Goal: Task Accomplishment & Management: Complete application form

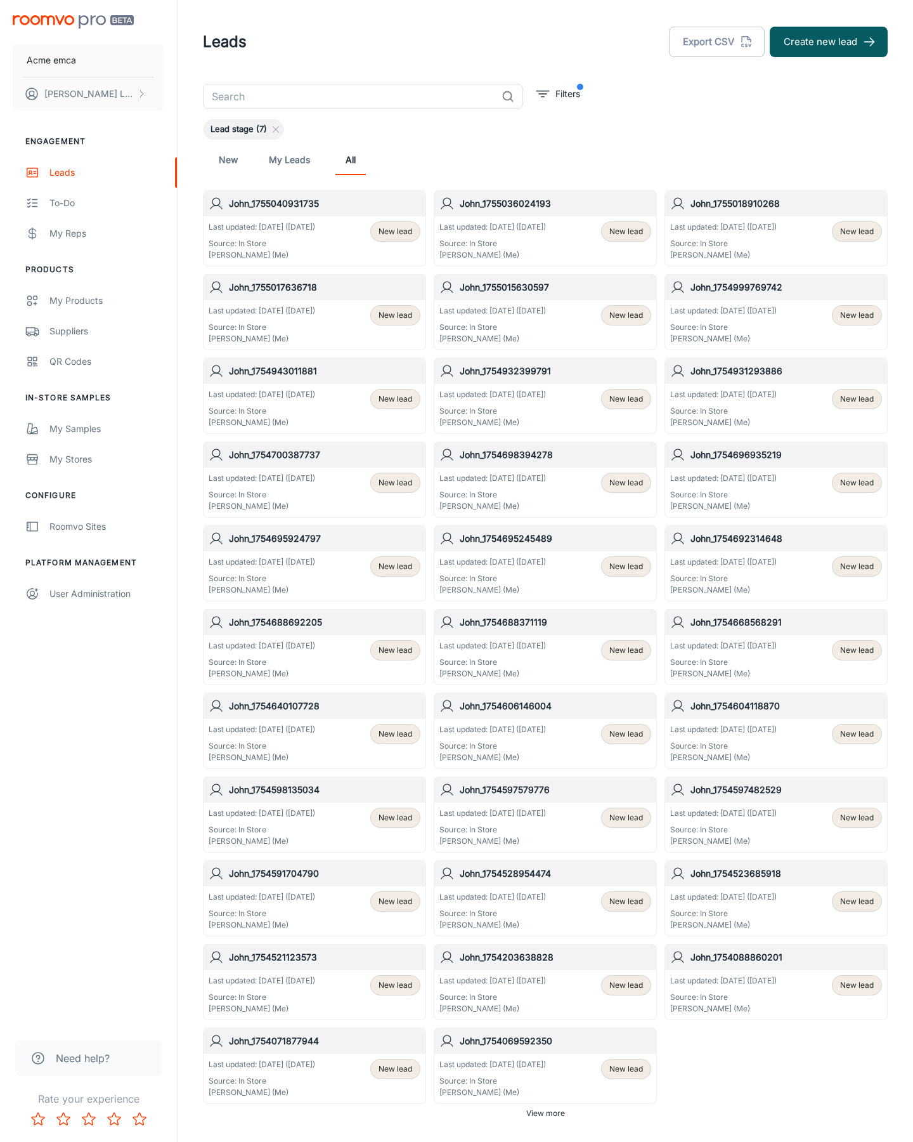
click at [829, 42] on button "Create new lead" at bounding box center [829, 42] width 118 height 30
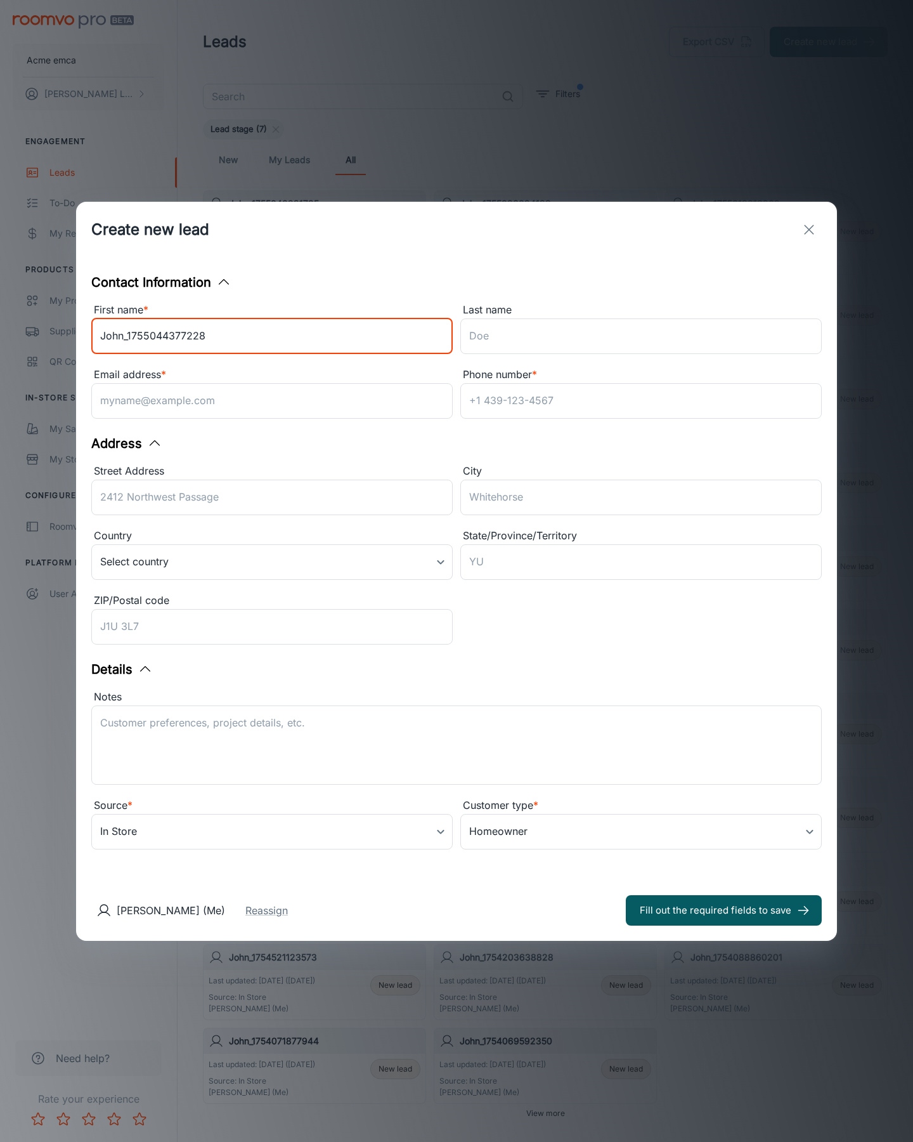
type input "John_1755044377228"
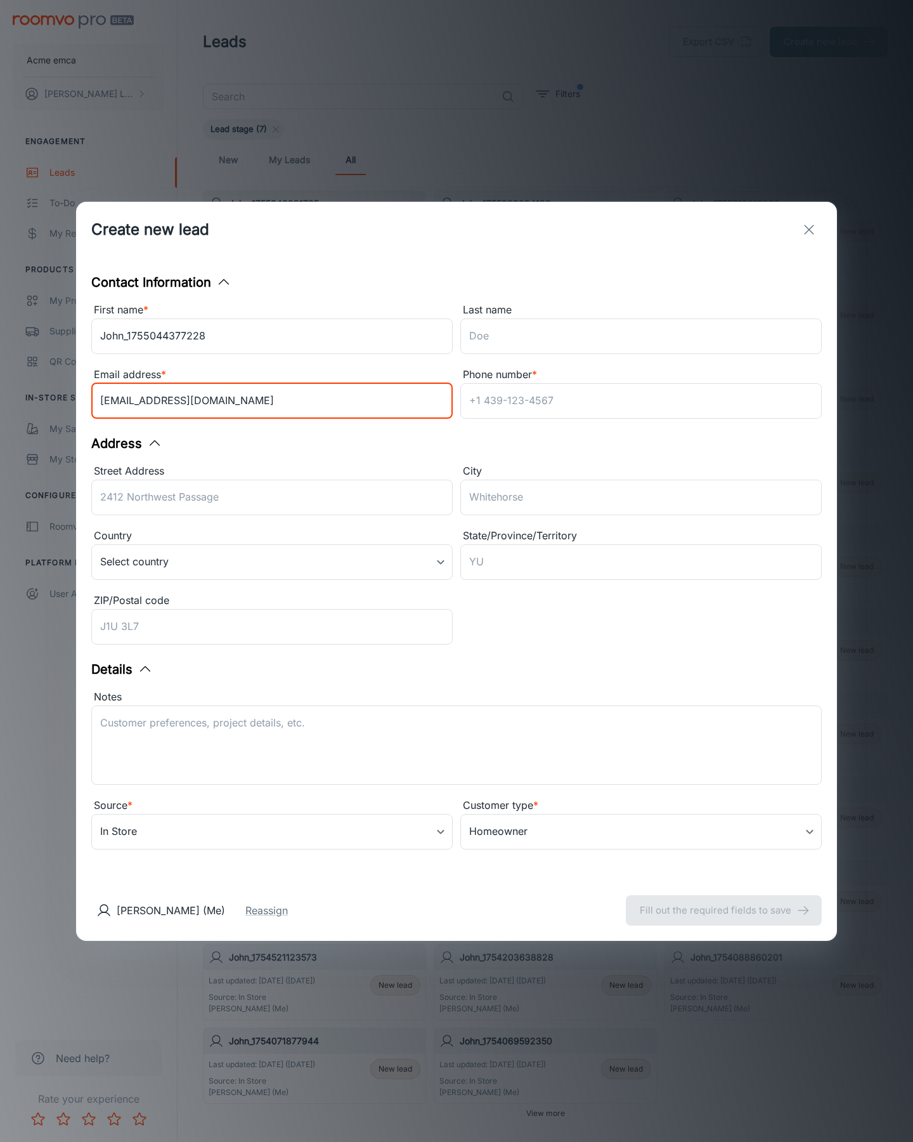
type input "[EMAIL_ADDRESS][DOMAIN_NAME]"
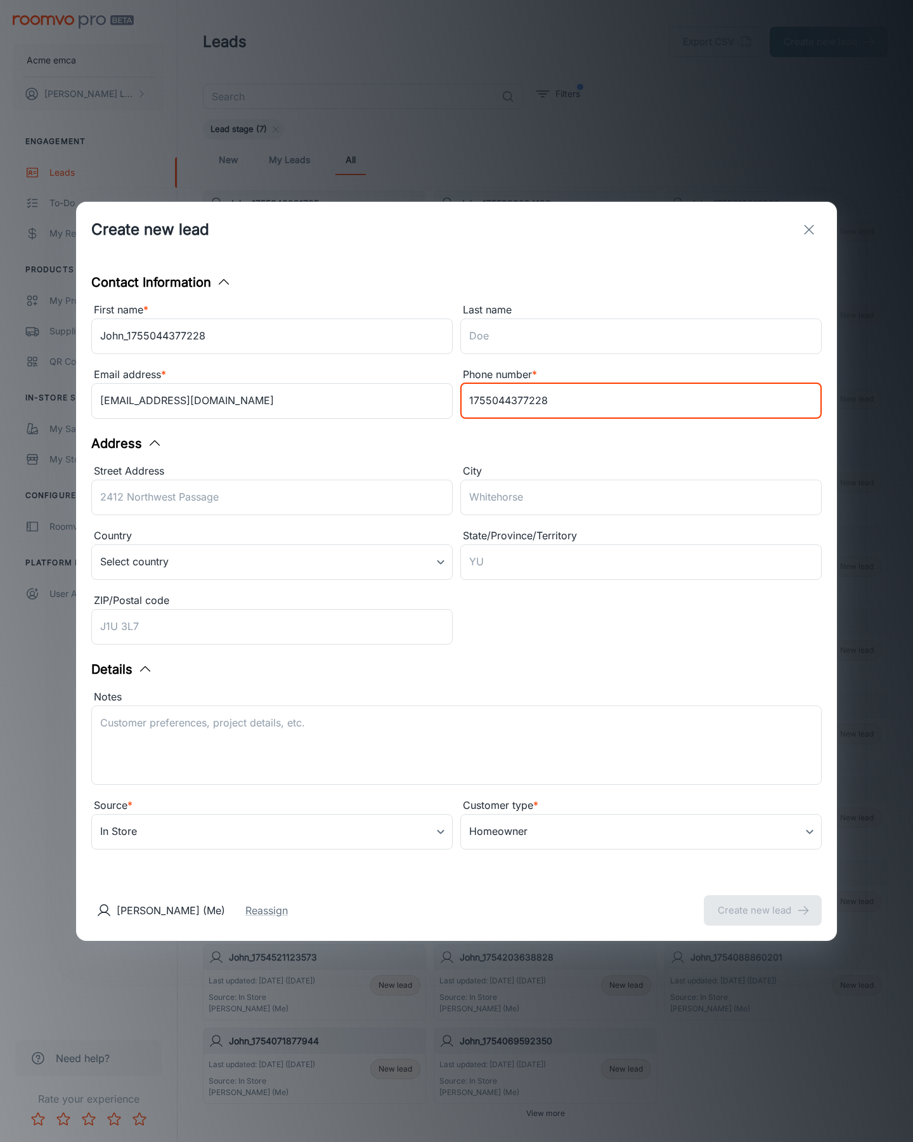
type input "1755044377228"
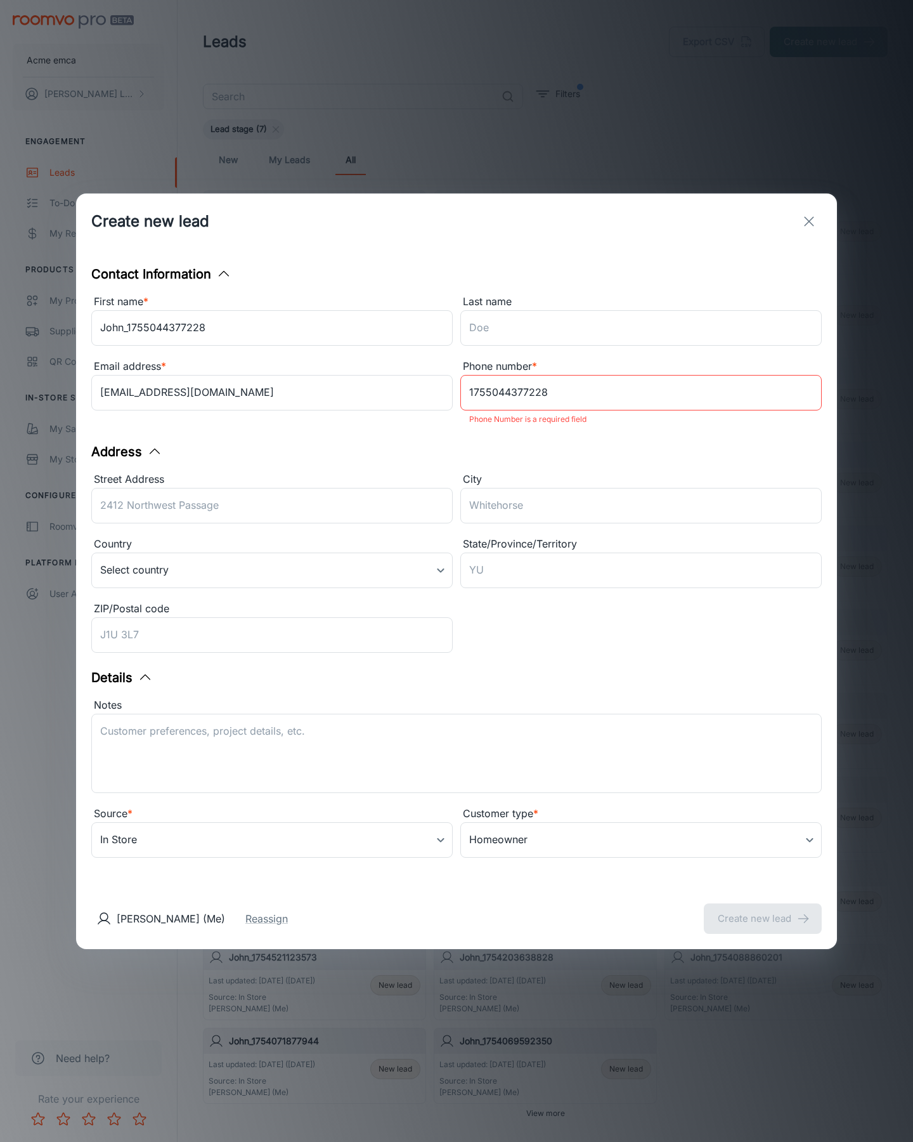
click at [763, 910] on button "Create new lead" at bounding box center [763, 918] width 118 height 30
